Goal: Task Accomplishment & Management: Manage account settings

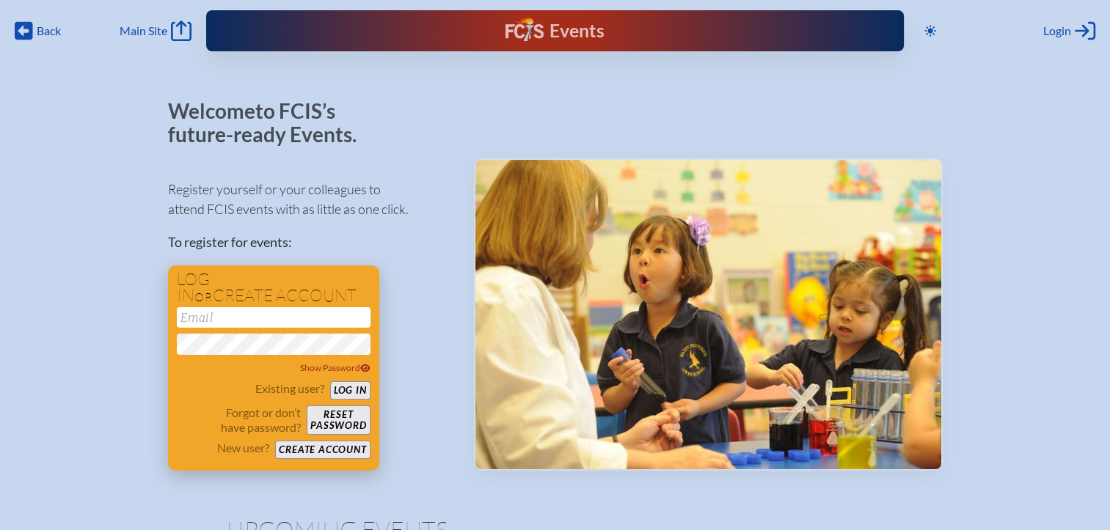
type input "[EMAIL_ADDRESS][DOMAIN_NAME]"
click at [343, 395] on button "Log in" at bounding box center [350, 390] width 40 height 18
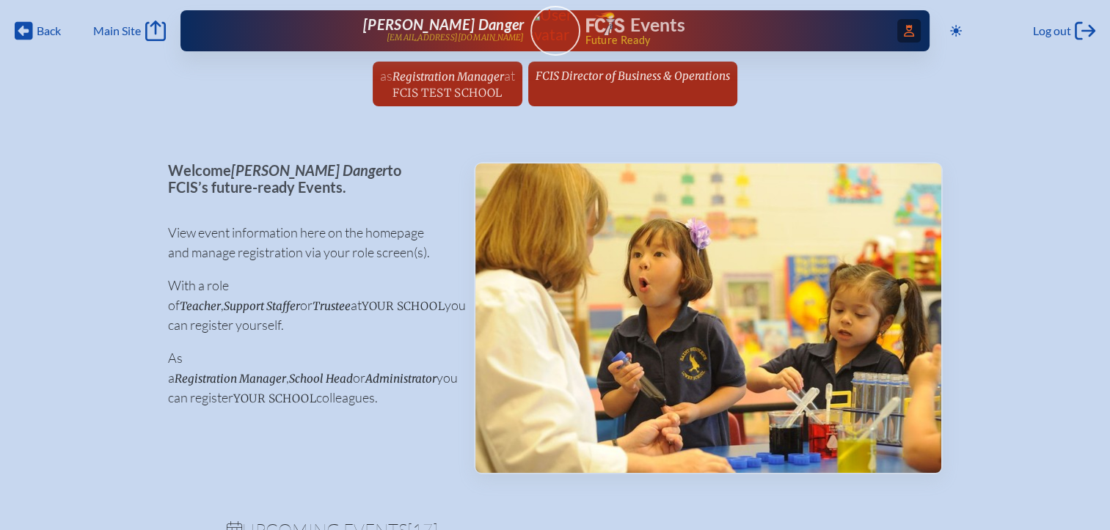
click at [904, 34] on icon "Access Users..." at bounding box center [909, 31] width 10 height 12
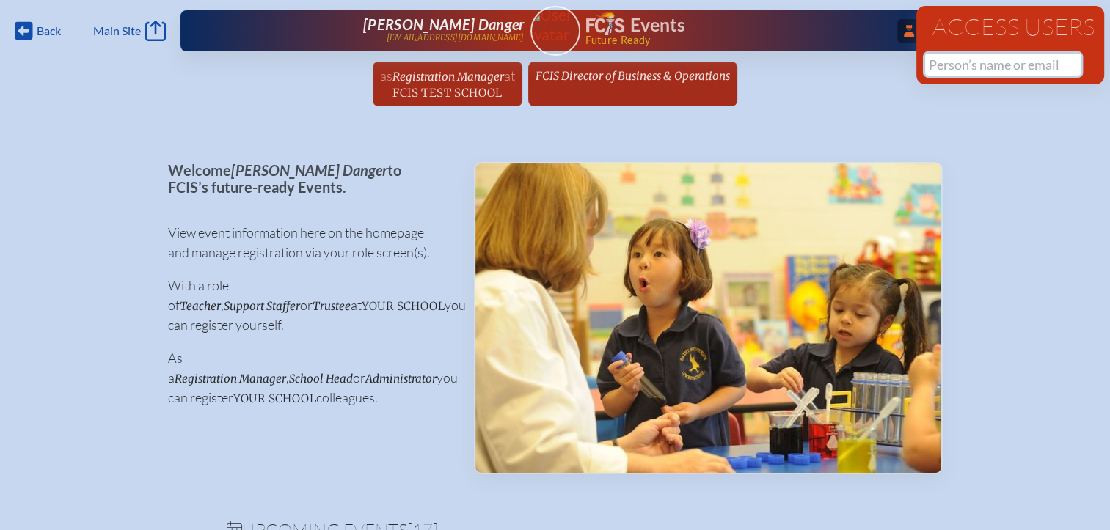
click at [940, 66] on input "text" at bounding box center [1003, 65] width 156 height 22
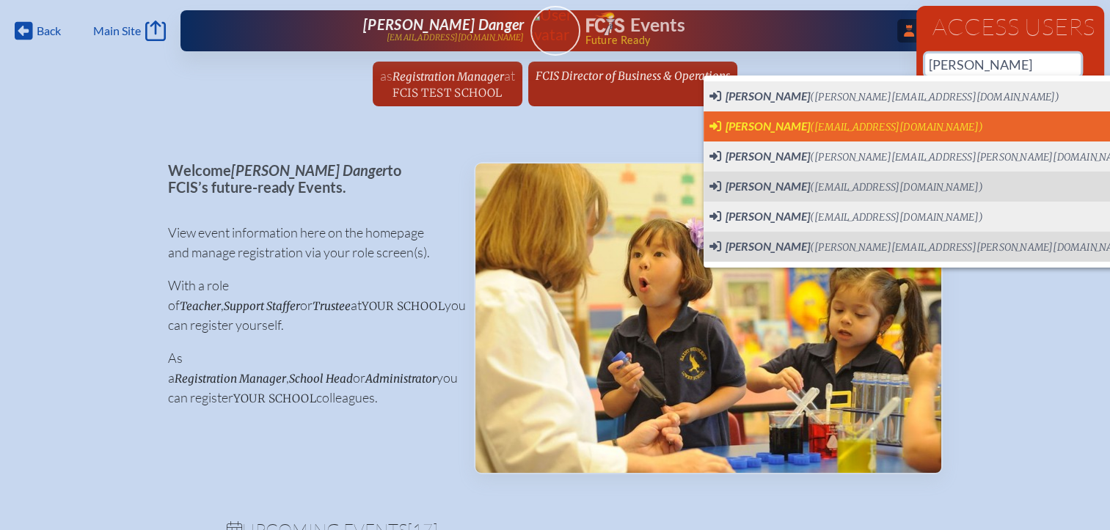
scroll to position [0, 11]
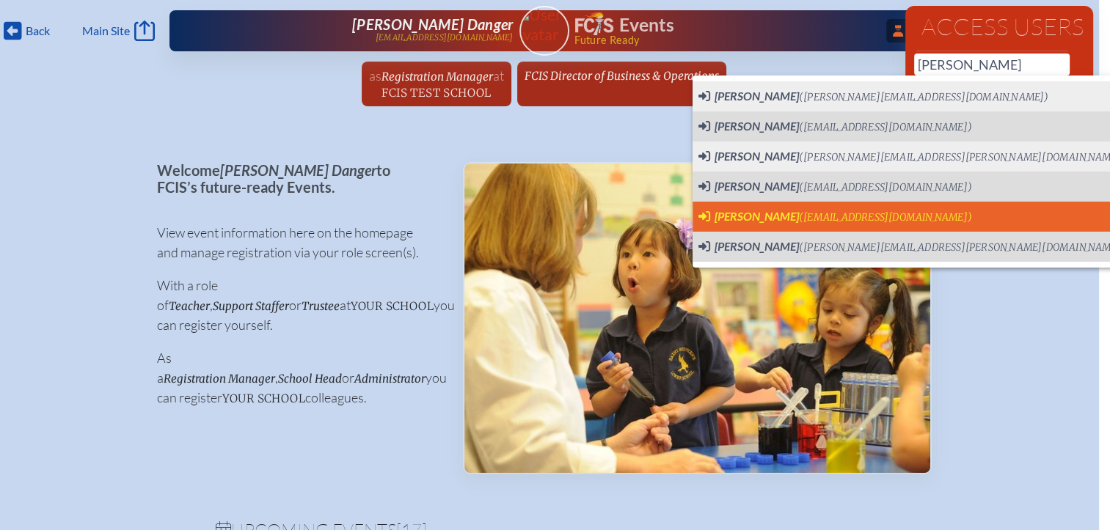
click at [739, 213] on span "[PERSON_NAME]" at bounding box center [757, 216] width 84 height 14
type input "[EMAIL_ADDRESS][DOMAIN_NAME]"
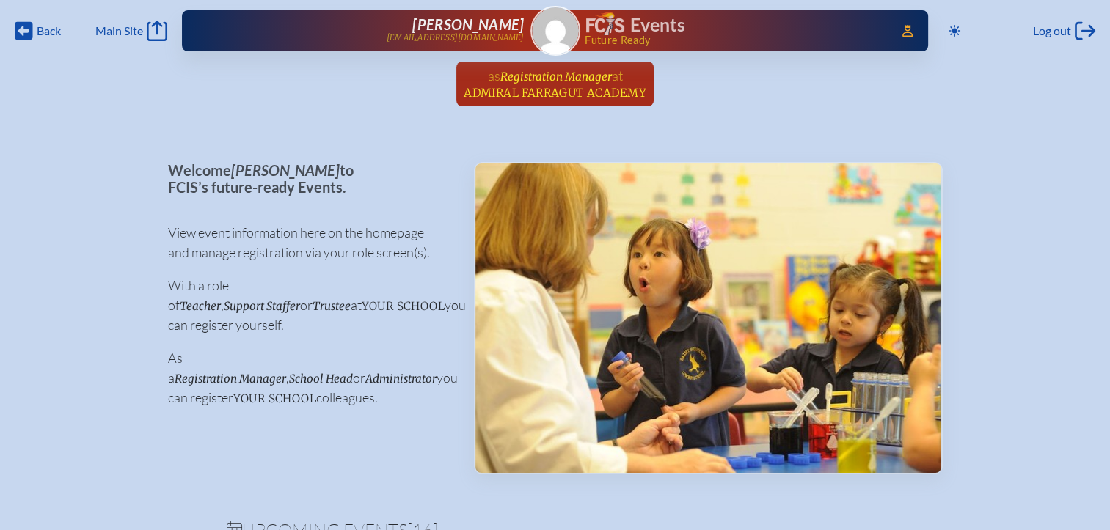
click at [542, 89] on span "Admiral Farragut Academy" at bounding box center [555, 93] width 183 height 14
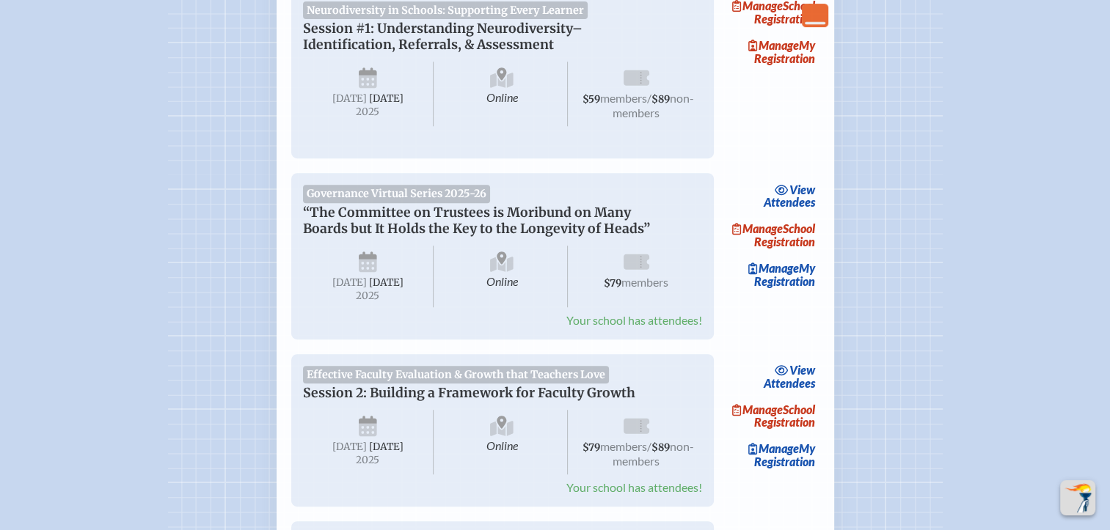
scroll to position [734, 0]
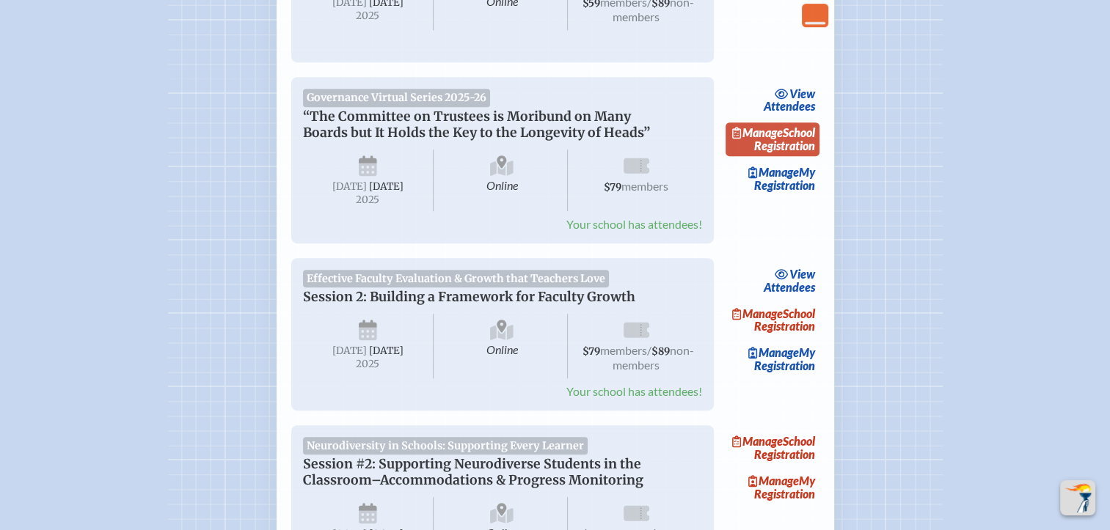
click at [803, 156] on link "Manage School Registration" at bounding box center [773, 140] width 94 height 34
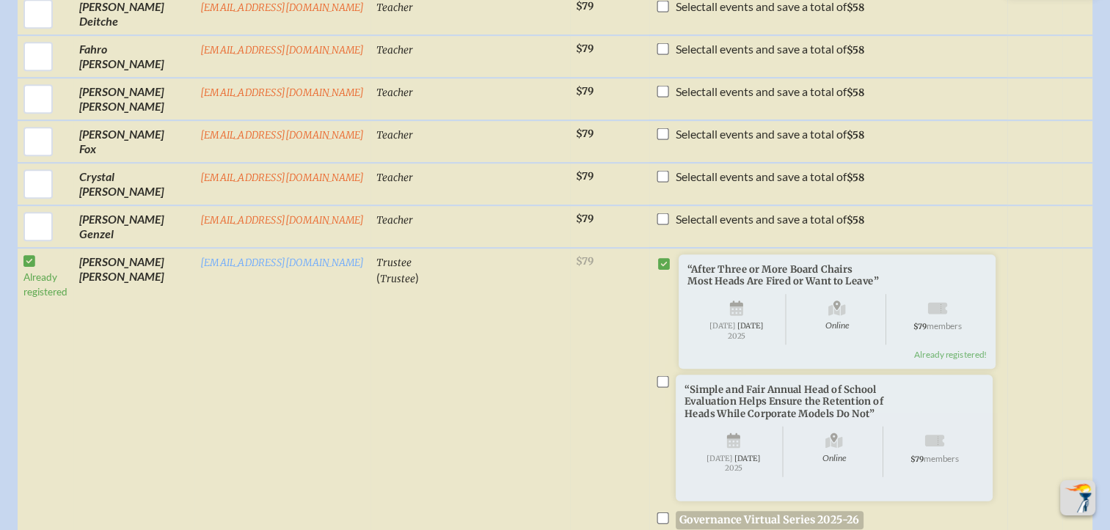
scroll to position [880, 0]
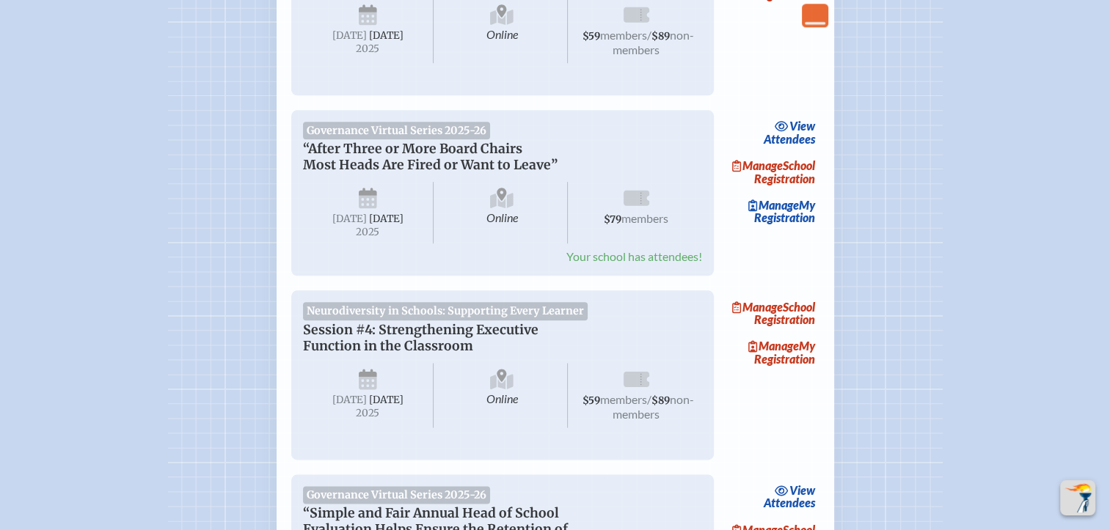
scroll to position [1761, 0]
